Goal: Information Seeking & Learning: Find specific fact

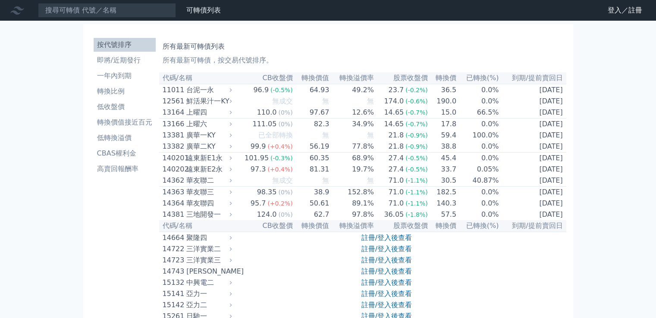
drag, startPoint x: 146, startPoint y: 21, endPoint x: 148, endPoint y: 12, distance: 9.0
click at [152, 8] on input at bounding box center [107, 10] width 138 height 15
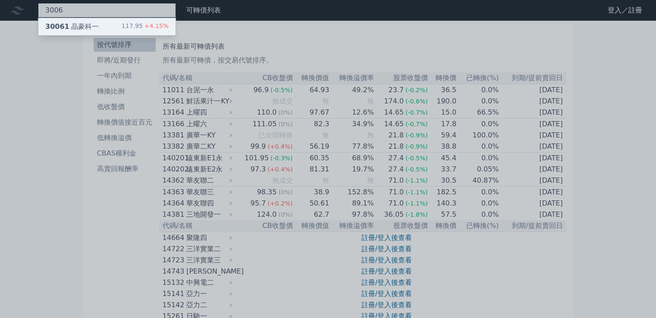
type input "3006"
click at [103, 28] on div "30061 晶豪科一 117.95 +4.15%" at bounding box center [106, 26] width 137 height 17
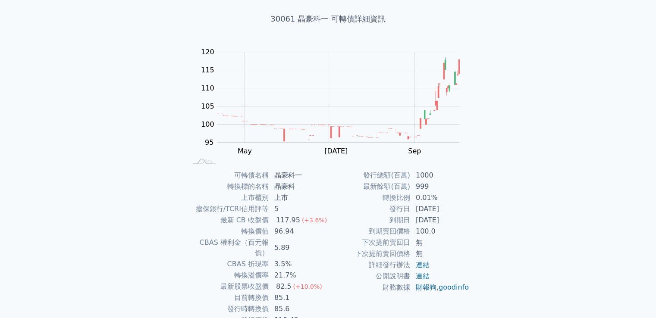
scroll to position [81, 0]
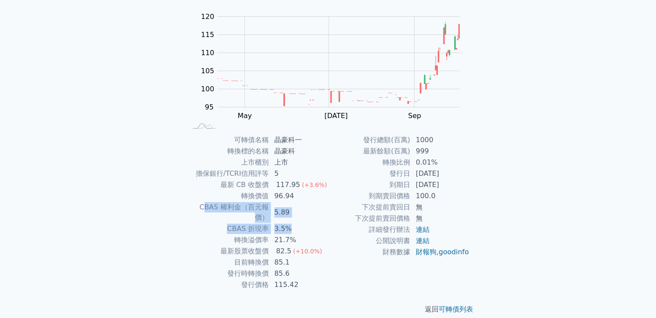
drag, startPoint x: 314, startPoint y: 214, endPoint x: 191, endPoint y: 207, distance: 123.5
click at [191, 207] on tbody "可轉債名稱 晶豪科一 轉換標的名稱 晶豪科 上市櫃別 上市 擔保銀行/TCRI信用評等 5 最新 CB 收盤價 117.95 (+3.6%) 轉換價值 96.…" at bounding box center [257, 212] width 141 height 156
click at [139, 202] on div "可轉債列表 財務數據 可轉債列表 財務數據 登入／註冊 登入／註冊 可轉債列表 › 30061 晶豪科一 30061 晶豪科一 可轉債詳細資訊 Zoom Ou…" at bounding box center [328, 123] width 656 height 409
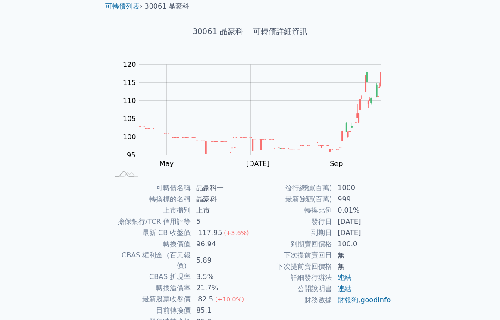
scroll to position [0, 0]
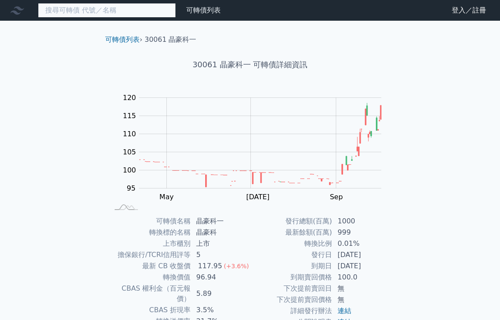
click at [143, 8] on input at bounding box center [107, 10] width 138 height 15
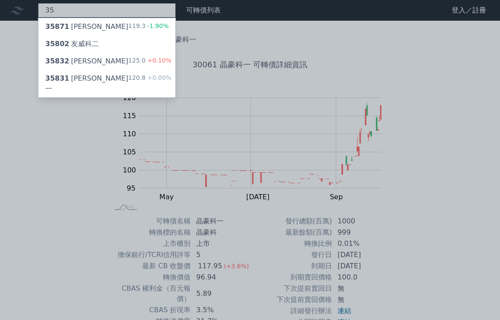
type input "3"
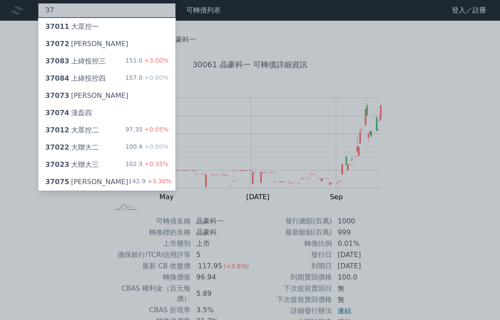
type input "3"
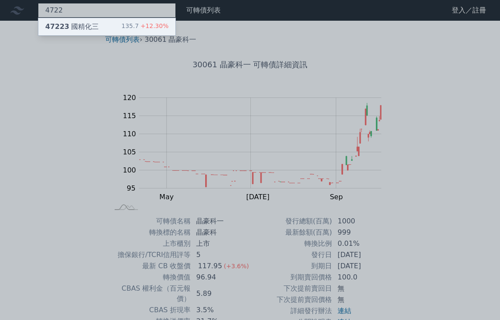
type input "4722"
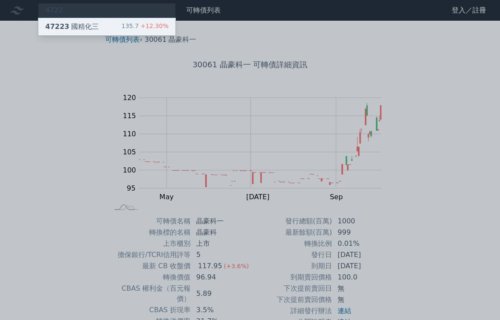
click at [102, 33] on div "47223 國精化三 135.7 +12.30%" at bounding box center [106, 26] width 137 height 17
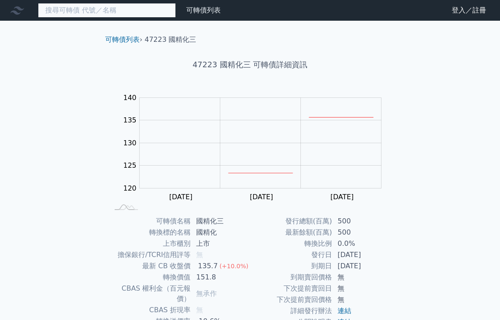
click at [103, 9] on input at bounding box center [107, 10] width 138 height 15
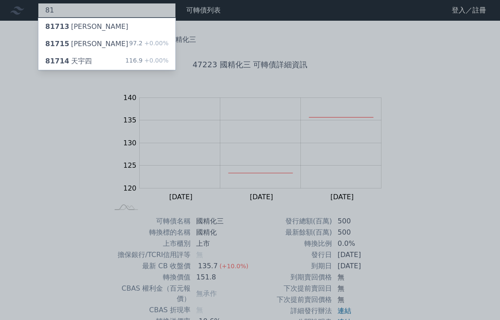
type input "8"
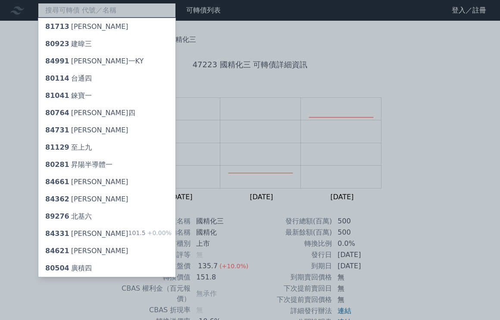
type input "8"
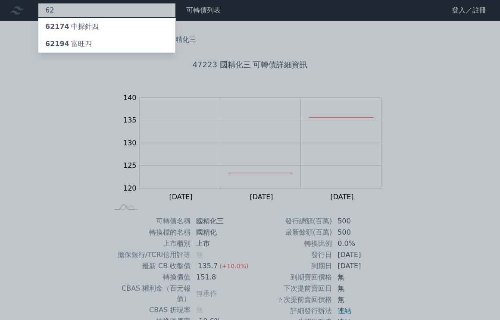
type input "6"
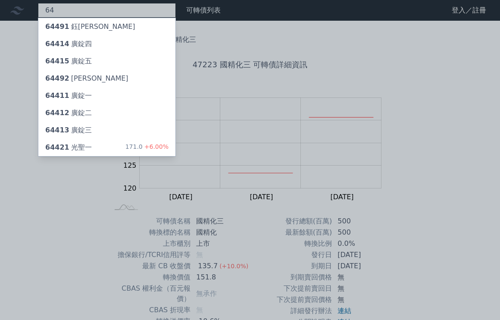
type input "6"
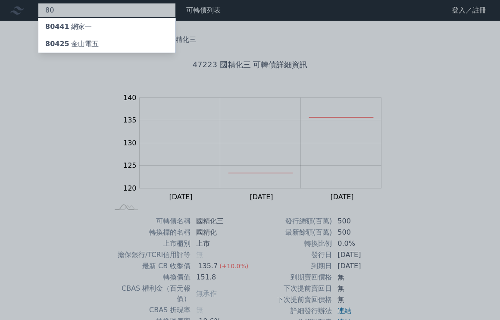
type input "8"
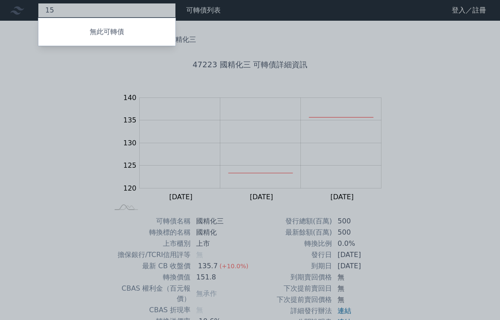
type input "1"
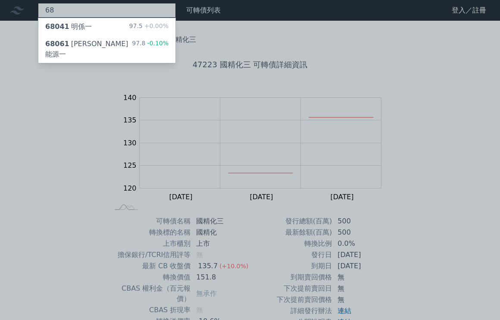
type input "6"
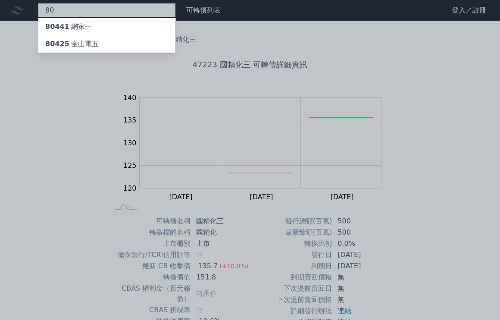
type input "8"
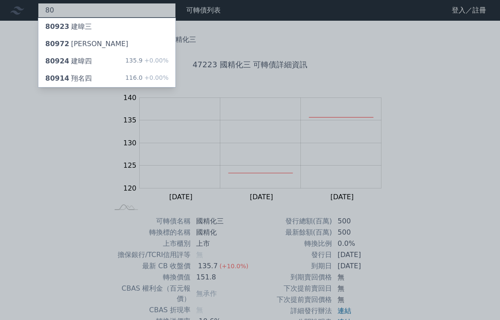
type input "8"
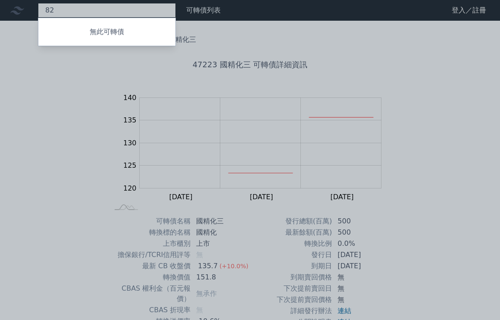
type input "8"
type input "6"
type input "7"
type input "4"
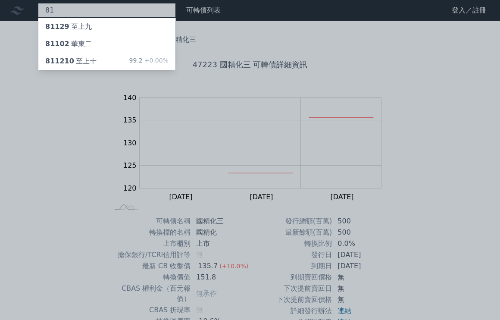
type input "8"
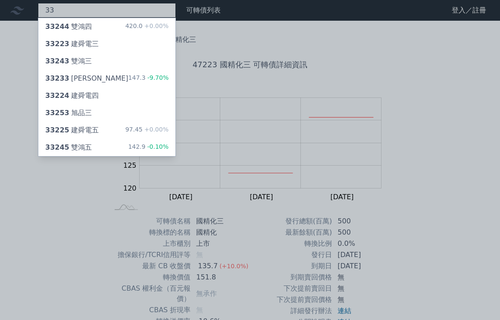
type input "3"
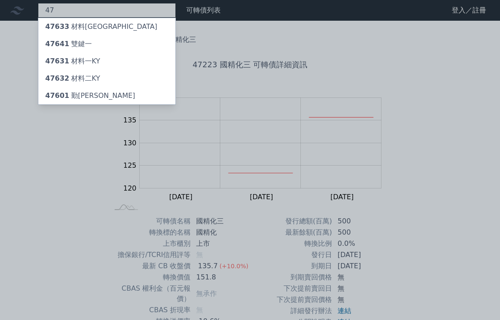
type input "4"
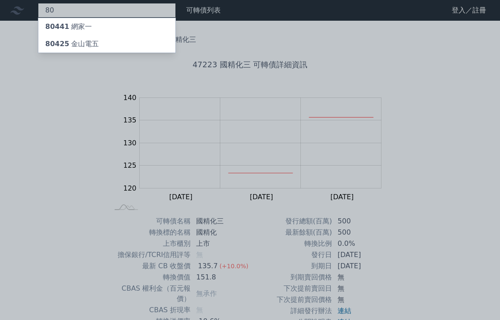
type input "8"
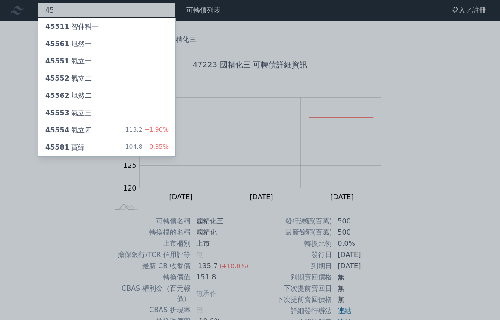
type input "4"
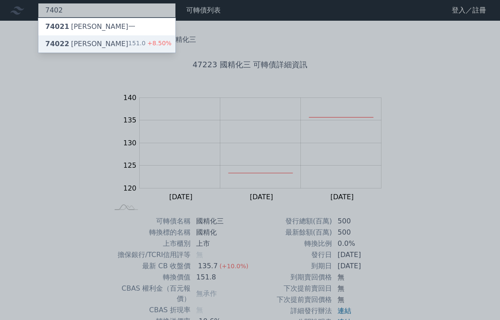
type input "7402"
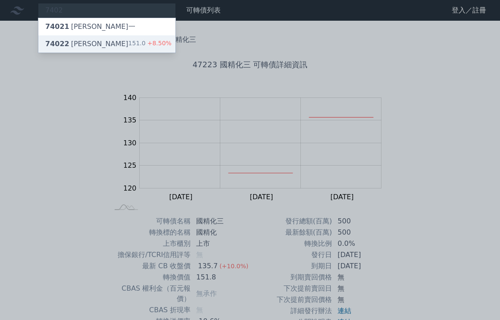
click at [75, 40] on div "74022 [PERSON_NAME]" at bounding box center [86, 44] width 83 height 10
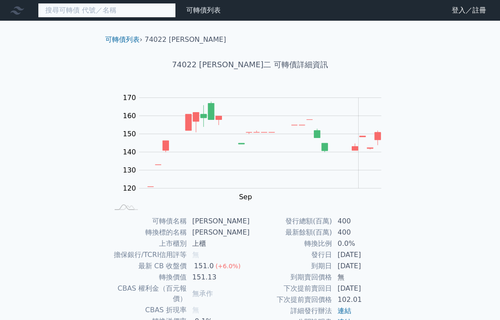
click at [117, 10] on input at bounding box center [107, 10] width 138 height 15
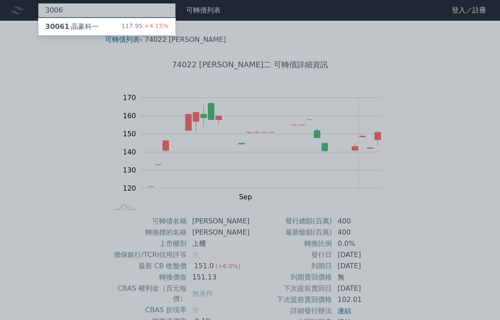
type input "3006"
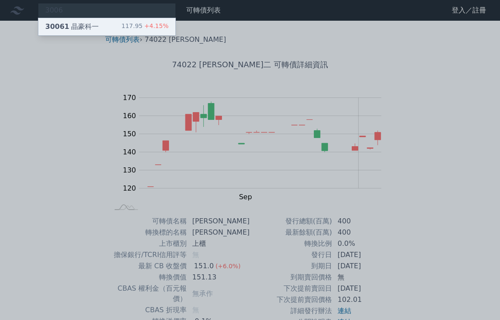
click at [79, 24] on div "30061 晶豪科一" at bounding box center [71, 27] width 53 height 10
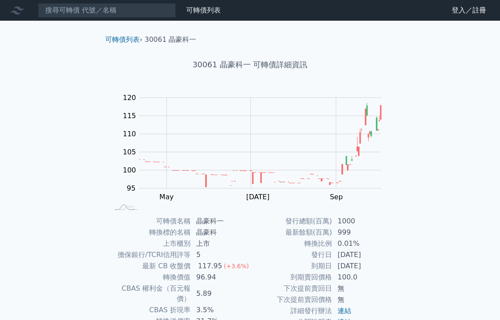
scroll to position [79, 0]
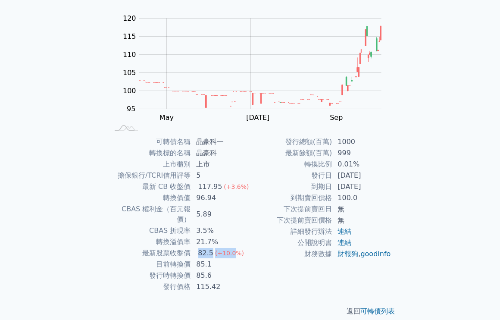
drag, startPoint x: 191, startPoint y: 242, endPoint x: 231, endPoint y: 250, distance: 41.0
click at [234, 247] on tr "最新股票收盤價 82.5 (+10.0%)" at bounding box center [179, 252] width 141 height 11
click at [209, 259] on td "85.1" at bounding box center [220, 264] width 59 height 11
